Goal: Task Accomplishment & Management: Manage account settings

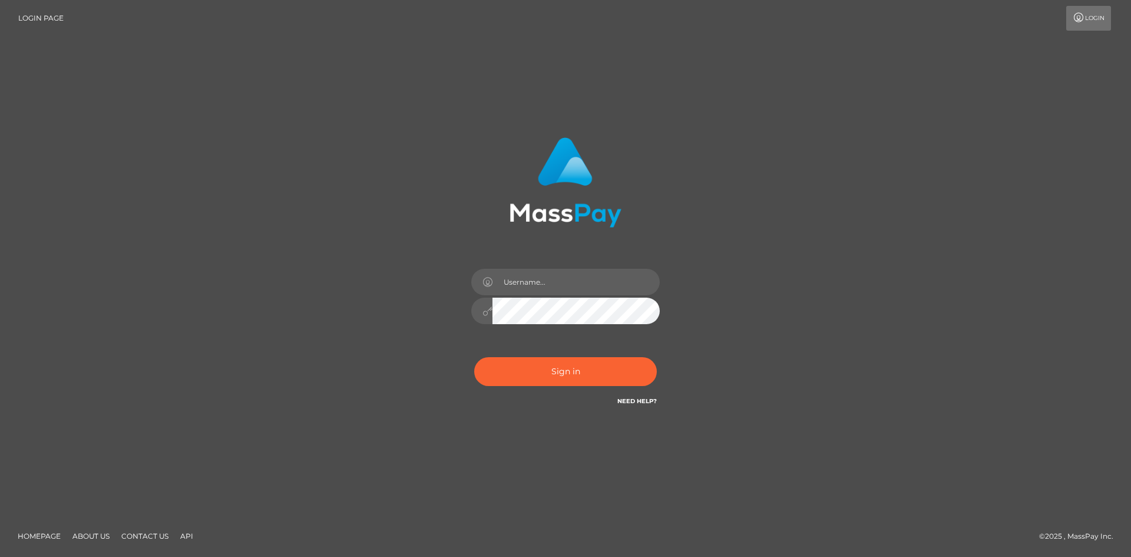
drag, startPoint x: 907, startPoint y: 61, endPoint x: 936, endPoint y: 38, distance: 37.3
click at [907, 61] on div "Sign in" at bounding box center [565, 278] width 1131 height 477
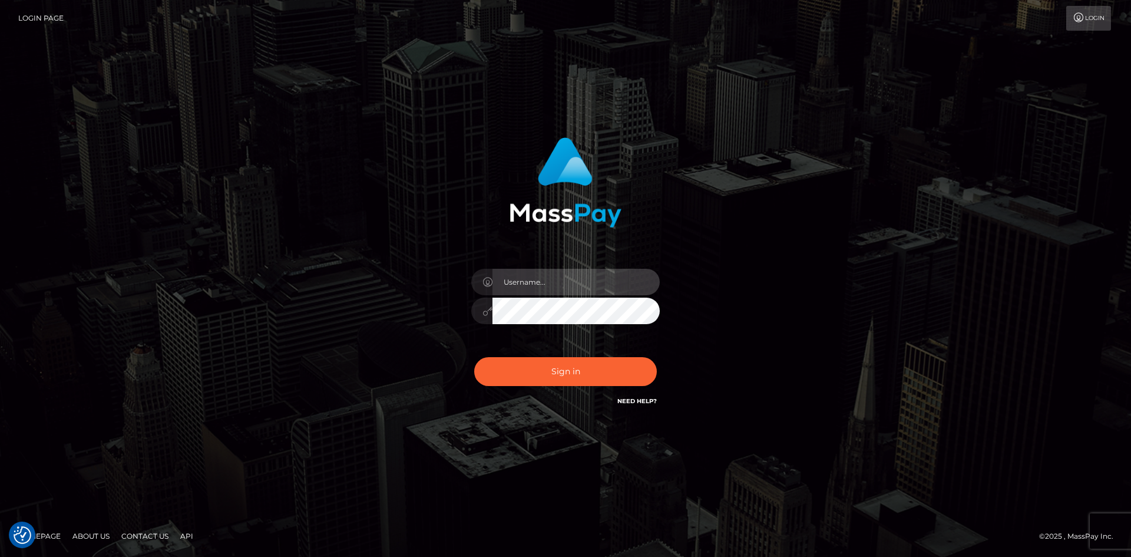
click at [573, 285] on input "text" at bounding box center [575, 282] width 167 height 27
type input "linden.fansocial"
drag, startPoint x: 106, startPoint y: 261, endPoint x: 136, endPoint y: 263, distance: 30.1
click at [115, 261] on div "linden.fansocial" at bounding box center [565, 278] width 1131 height 477
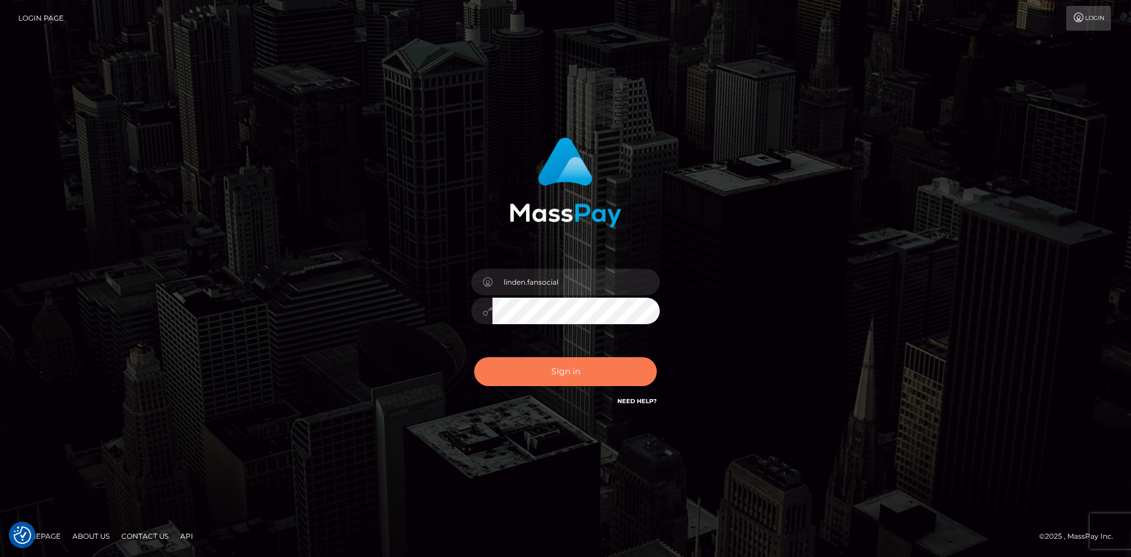
click at [581, 376] on button "Sign in" at bounding box center [565, 371] width 183 height 29
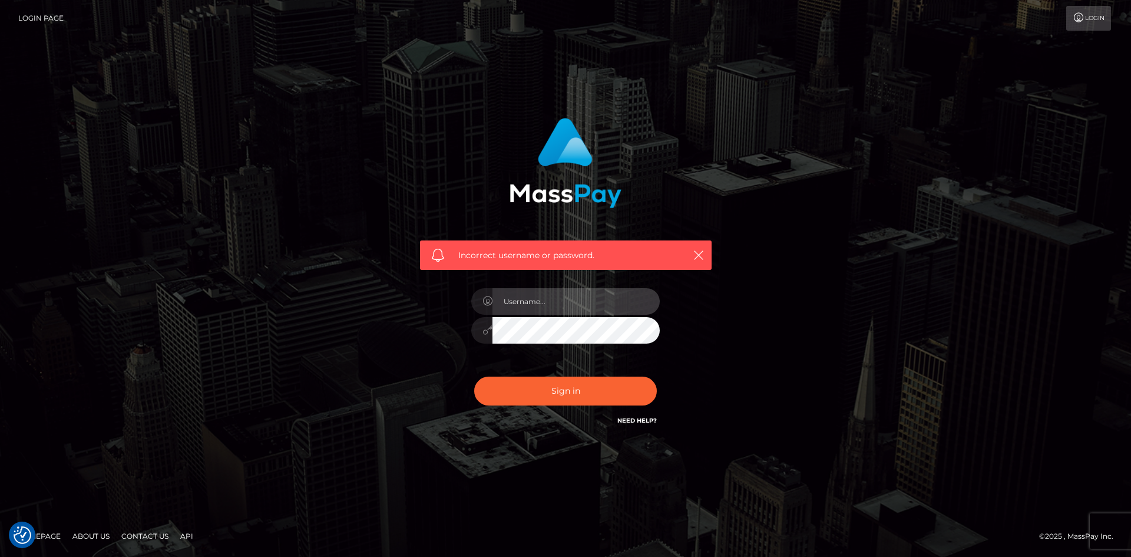
click at [581, 299] on input "text" at bounding box center [575, 301] width 167 height 27
type input "[PERSON_NAME]"
drag, startPoint x: 871, startPoint y: 332, endPoint x: 728, endPoint y: 303, distance: 145.4
click at [870, 331] on div "Incorrect username or password. Maia" at bounding box center [566, 278] width 672 height 339
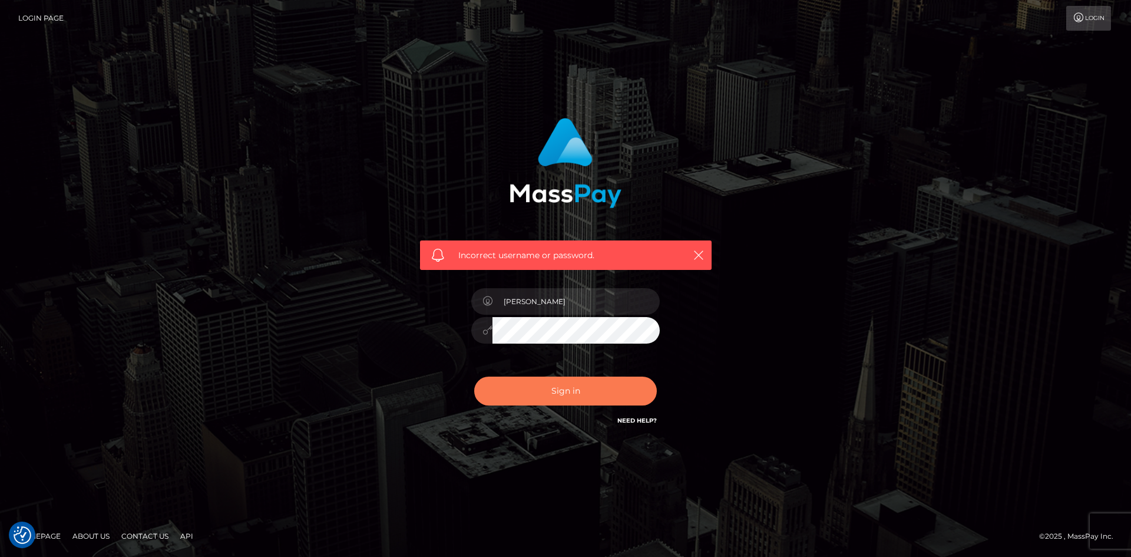
click at [583, 386] on button "Sign in" at bounding box center [565, 390] width 183 height 29
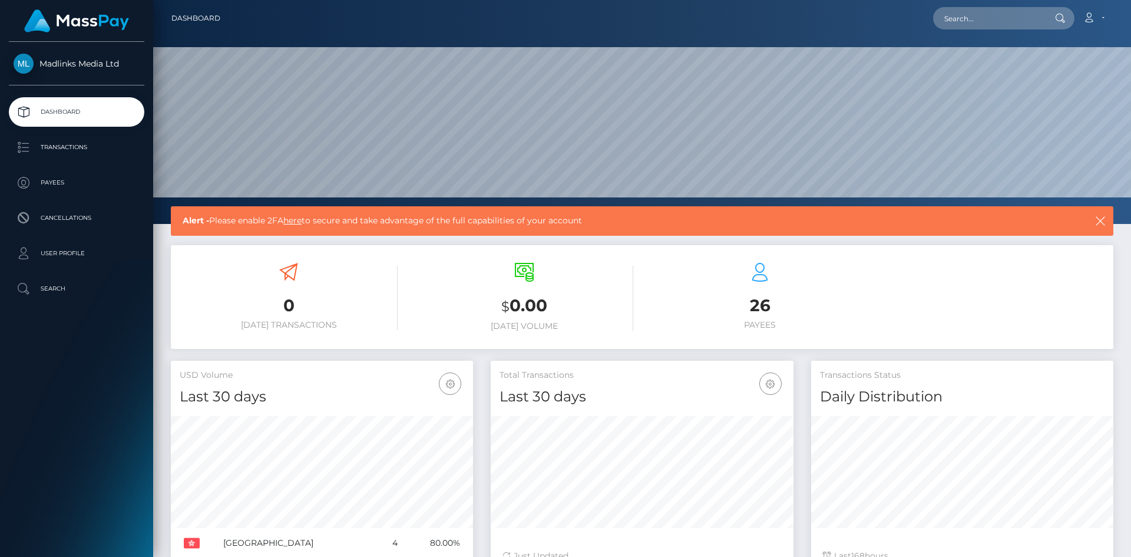
scroll to position [209, 303]
click at [51, 180] on p "Payees" at bounding box center [77, 183] width 126 height 18
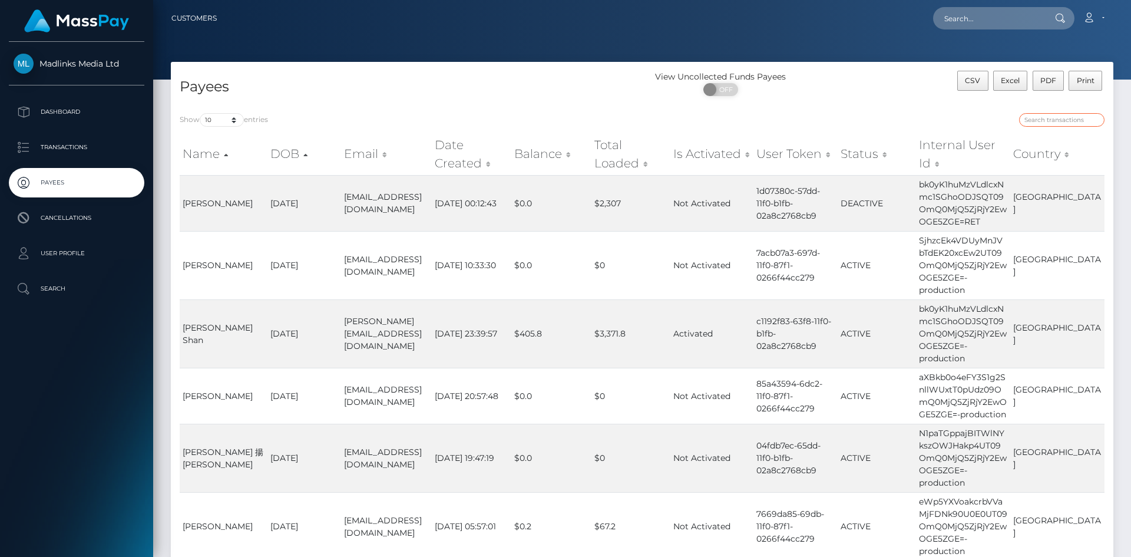
click at [1025, 120] on input "search" at bounding box center [1061, 120] width 85 height 14
paste input "SngzYjVpelNXUXpjZktTc3dOd3dwUT09OmQ0MjQ5ZjRjY2EwOGE5ZGE="
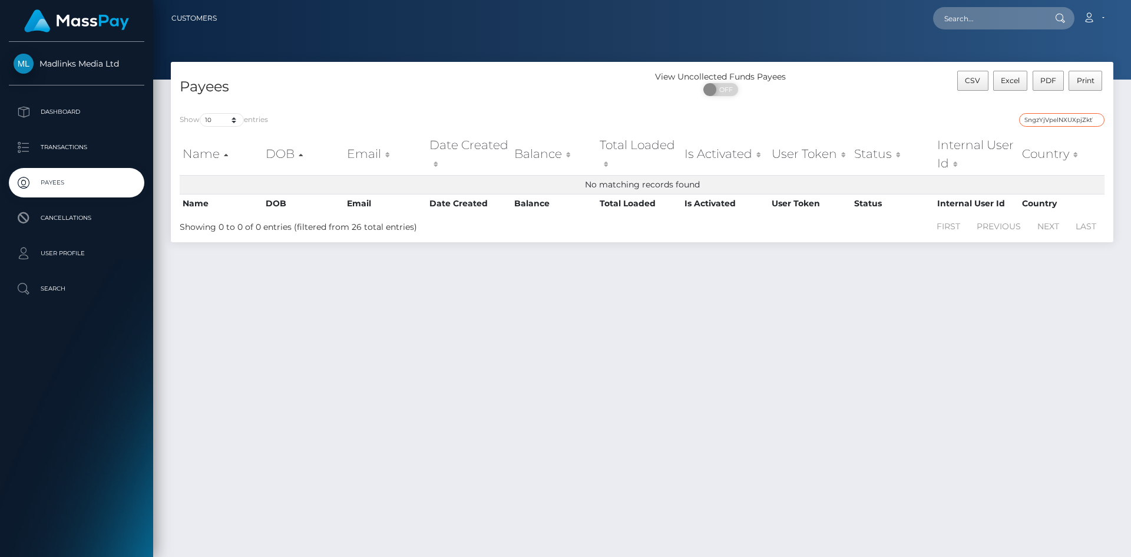
click at [1065, 113] on input "SngzYjVpelNXUXpjZktTc3dOd3dwUT09OmQ0MjQ5ZjRjY2EwOGE5ZGE=" at bounding box center [1061, 120] width 85 height 14
click at [1050, 131] on div "Name DOB Email Date Created Balance Total Loaded Is Activated User Token Status…" at bounding box center [642, 173] width 942 height 87
click at [1051, 121] on input "SngzYjVpelNXUXpjZktTc3dOd3dwUT09OmQ0MjQ5ZjRjY2EwOGE5ZGE=" at bounding box center [1061, 120] width 85 height 14
paste input "ZzdoYlFiTFV0R2pMVW5yZVAwdzlZ"
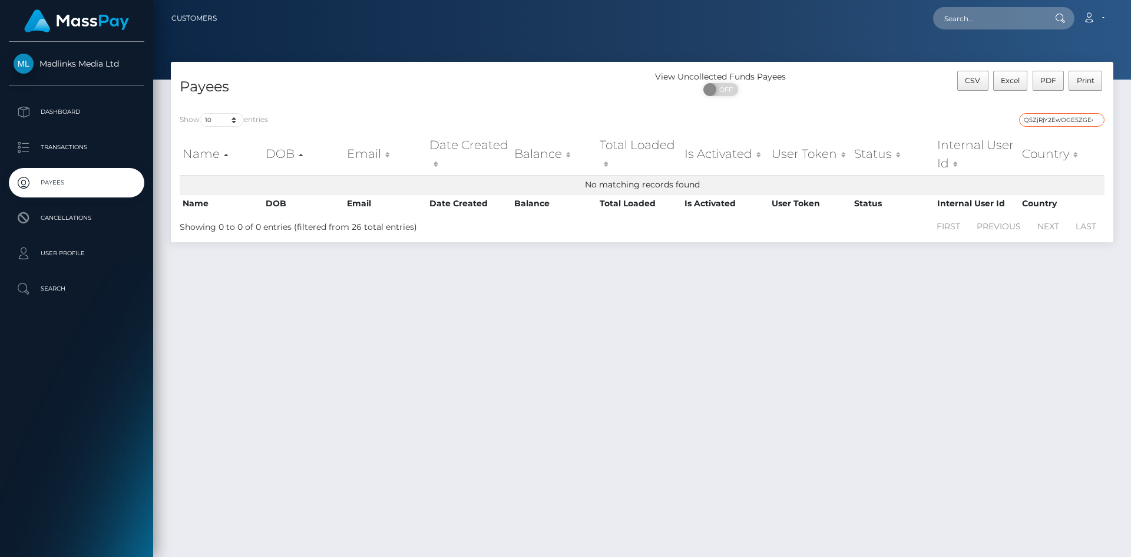
click at [1053, 121] on input "ZzdoYlFiTFV0R2pMVW5yZVAwdzlZUT09OmQ0MjQ5ZjRjY2EwOGE5ZGE=" at bounding box center [1061, 120] width 85 height 14
type input "ZzdoYlFiTFV0R2pMVW5yZVAwdzlZUT09OmQ0MjQ5ZjRjY2EwOGE5ZGE="
click at [98, 147] on p "Transactions" at bounding box center [77, 147] width 126 height 18
